Goal: Task Accomplishment & Management: Use online tool/utility

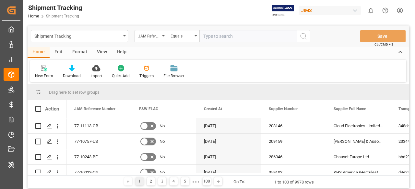
click at [59, 54] on div "Edit" at bounding box center [59, 52] width 18 height 11
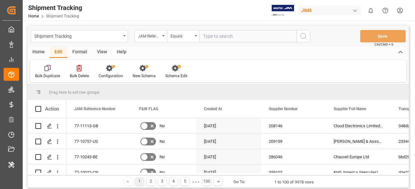
click at [172, 66] on icon at bounding box center [176, 68] width 9 height 6
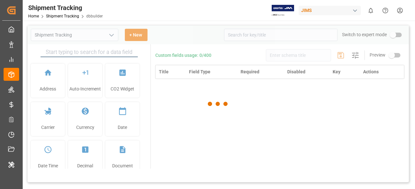
type input "Shipment Tracking"
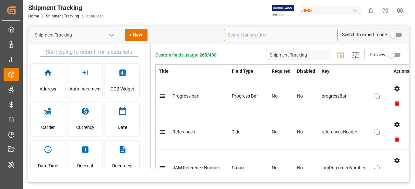
click at [236, 35] on input at bounding box center [280, 35] width 113 height 12
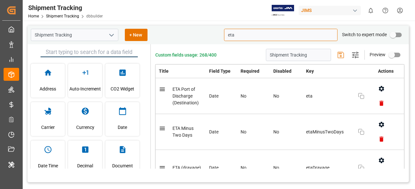
type input "eta"
